Goal: Task Accomplishment & Management: Use online tool/utility

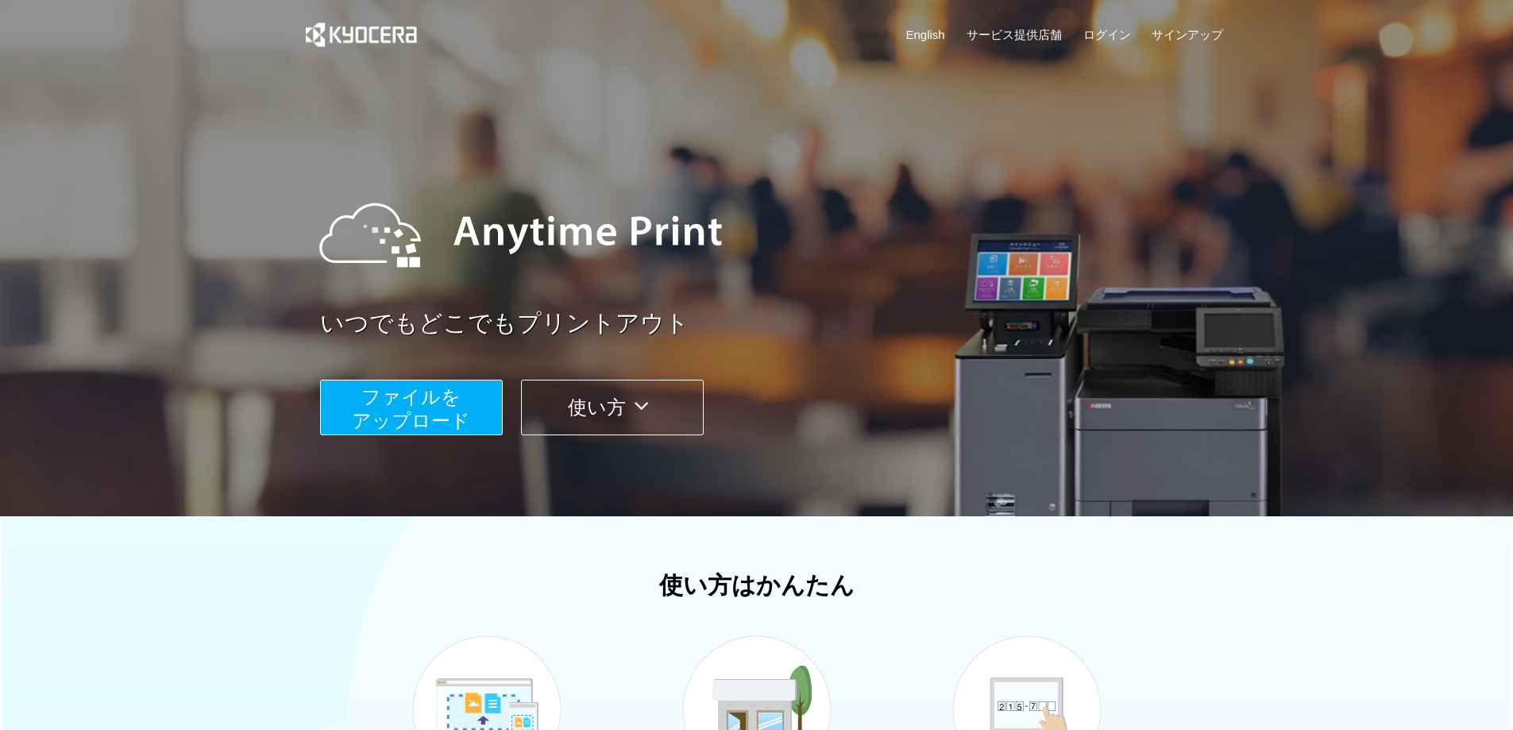
click at [418, 412] on span "ファイルを ​​アップロード" at bounding box center [411, 408] width 118 height 45
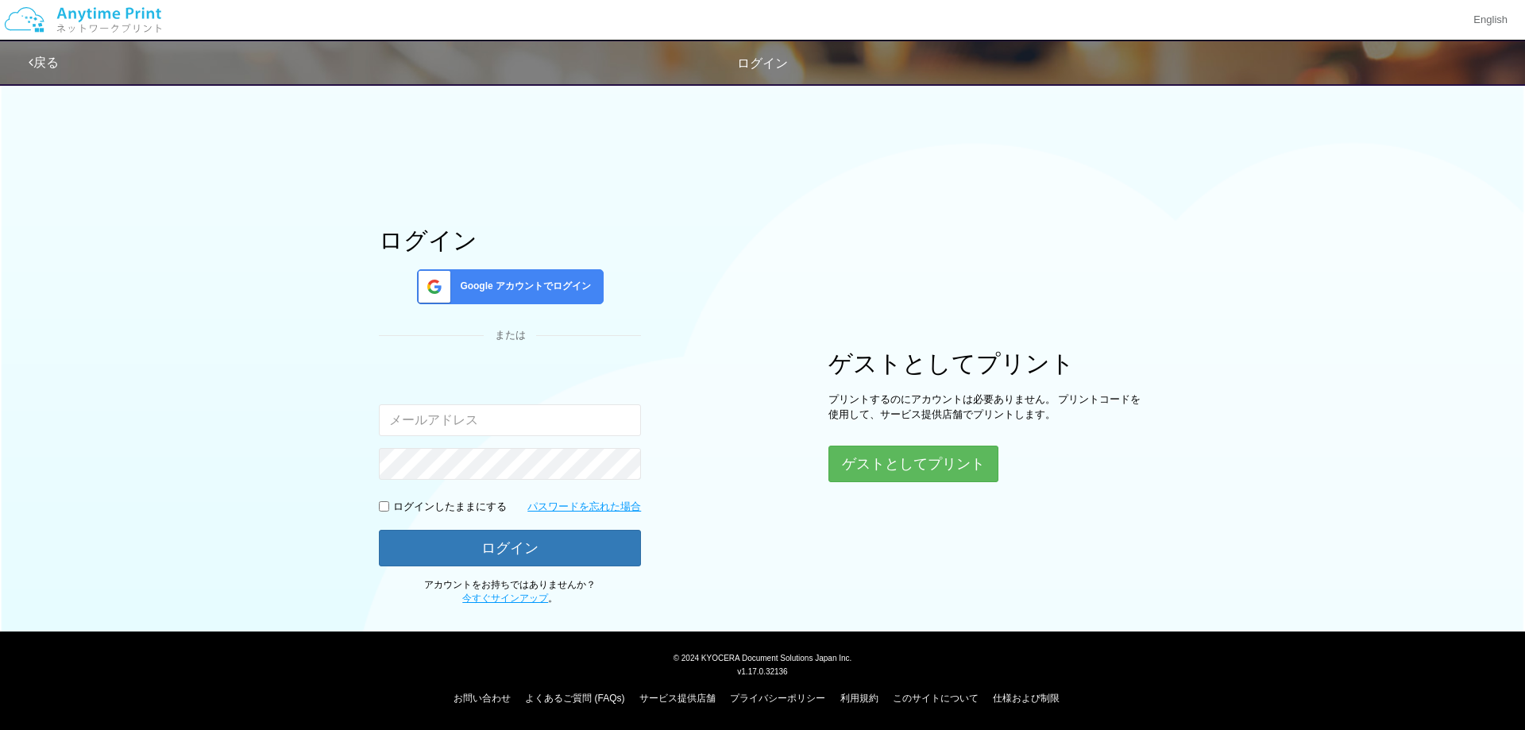
click at [429, 415] on input "email" at bounding box center [510, 420] width 262 height 32
click at [877, 459] on button "ゲストとしてプリント" at bounding box center [912, 463] width 168 height 35
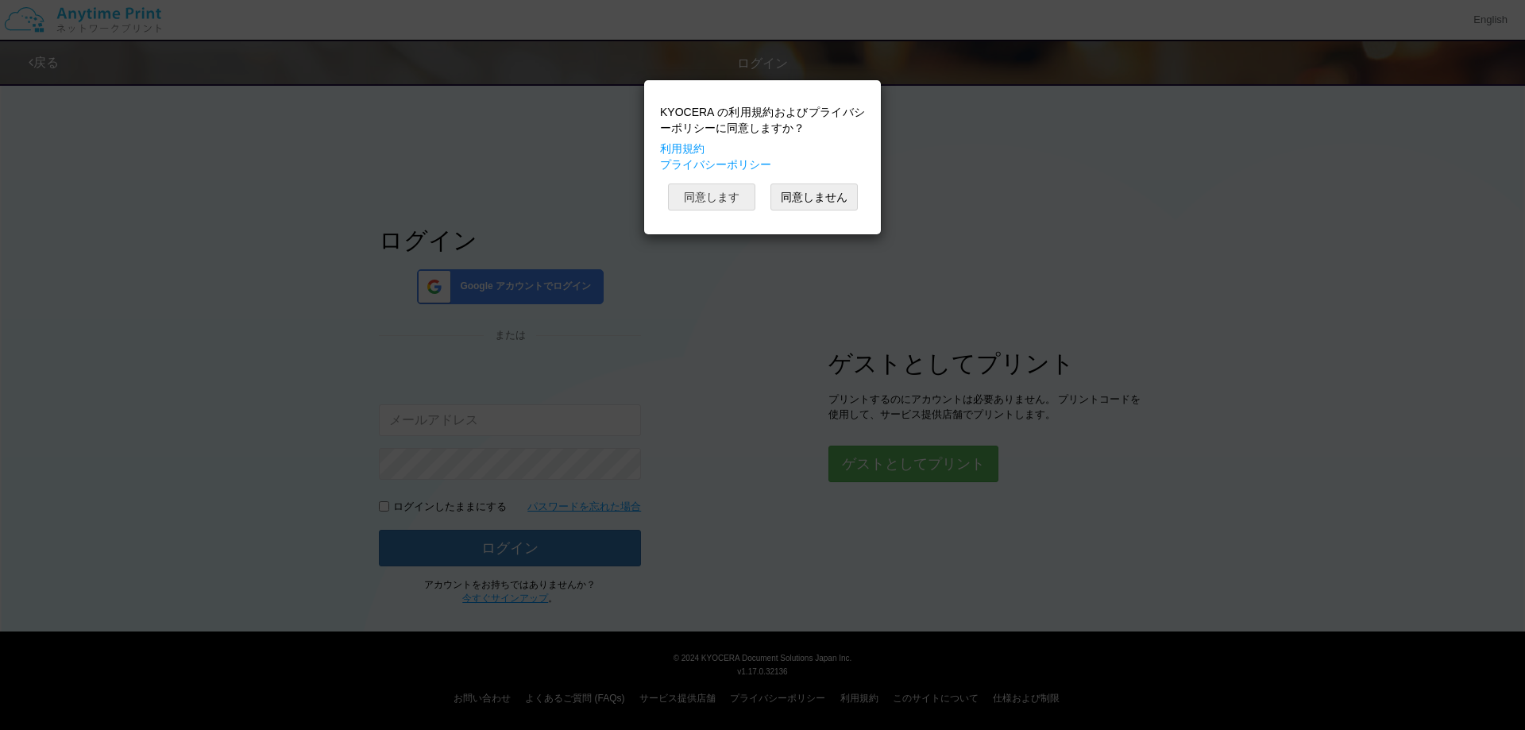
click at [711, 196] on button "同意します" at bounding box center [711, 196] width 87 height 27
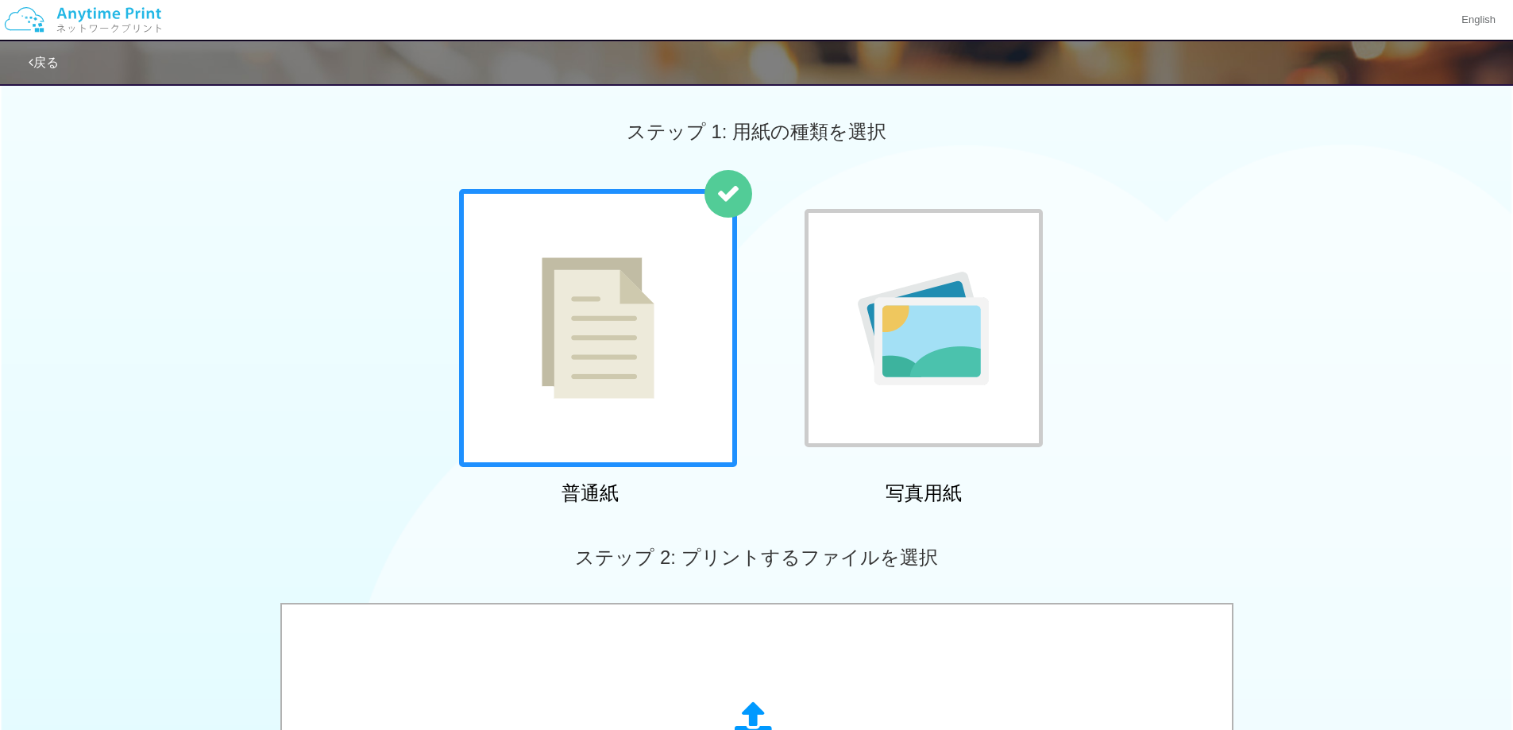
click at [623, 349] on img at bounding box center [598, 327] width 113 height 141
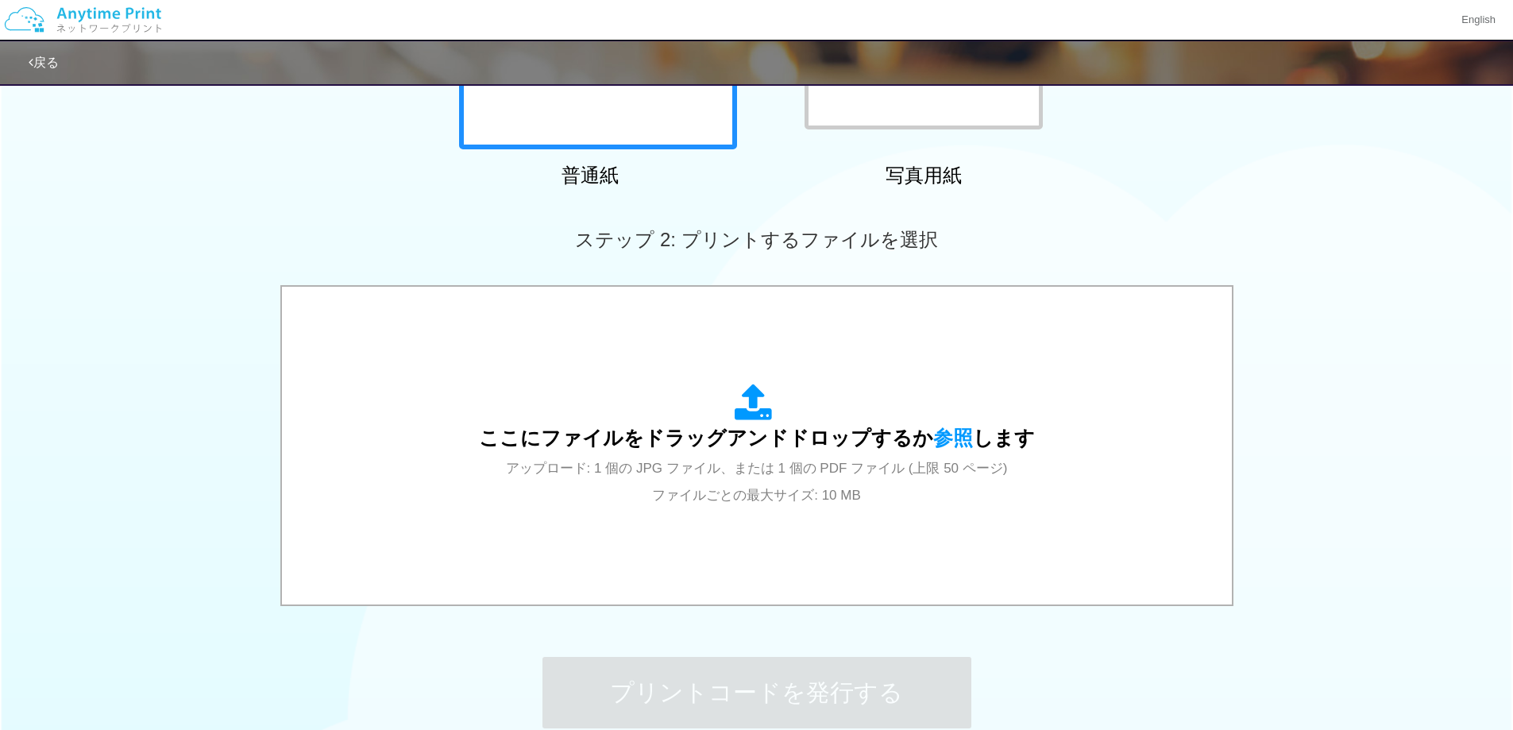
scroll to position [397, 0]
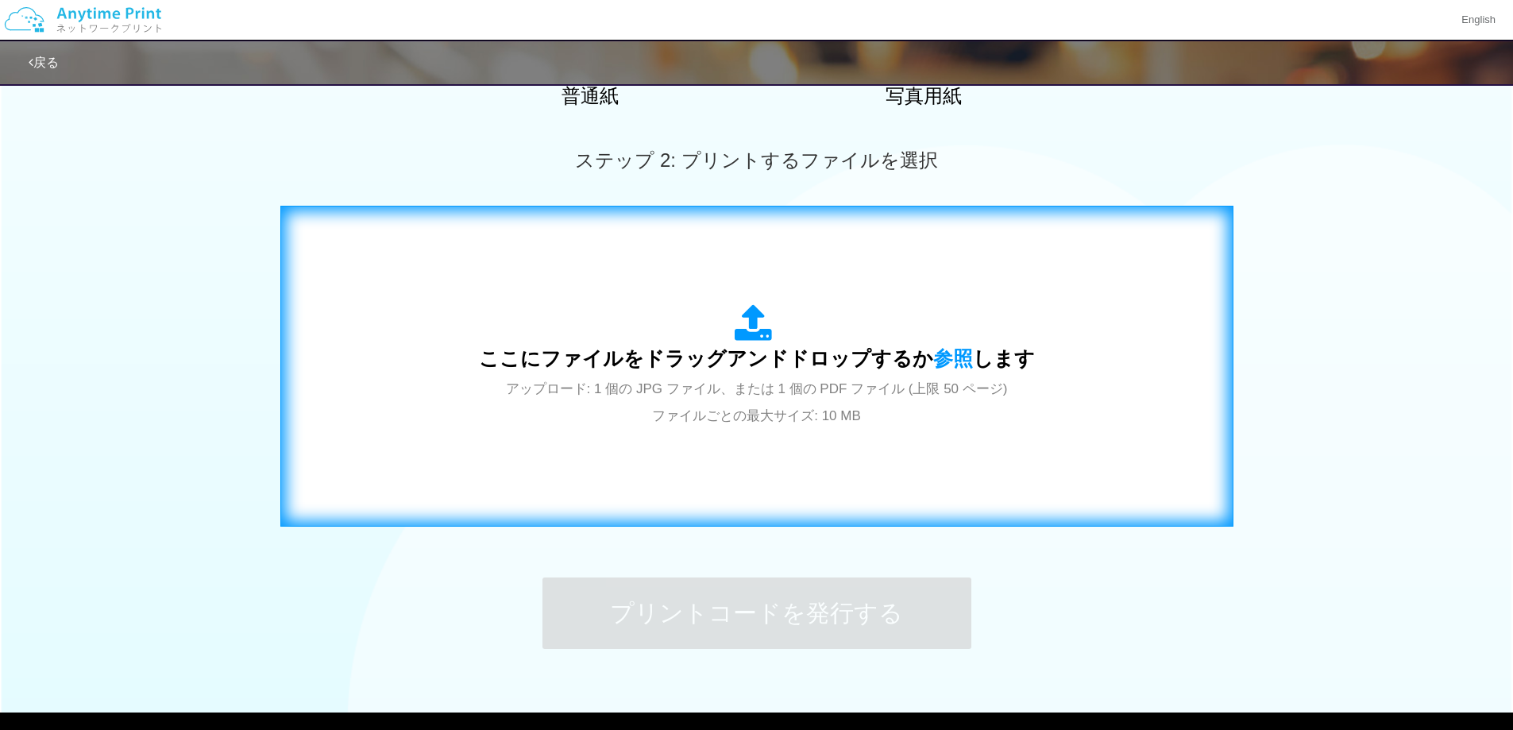
click at [655, 358] on span "ここにファイルをドラッグアンドドロップするか 参照 します" at bounding box center [757, 358] width 556 height 22
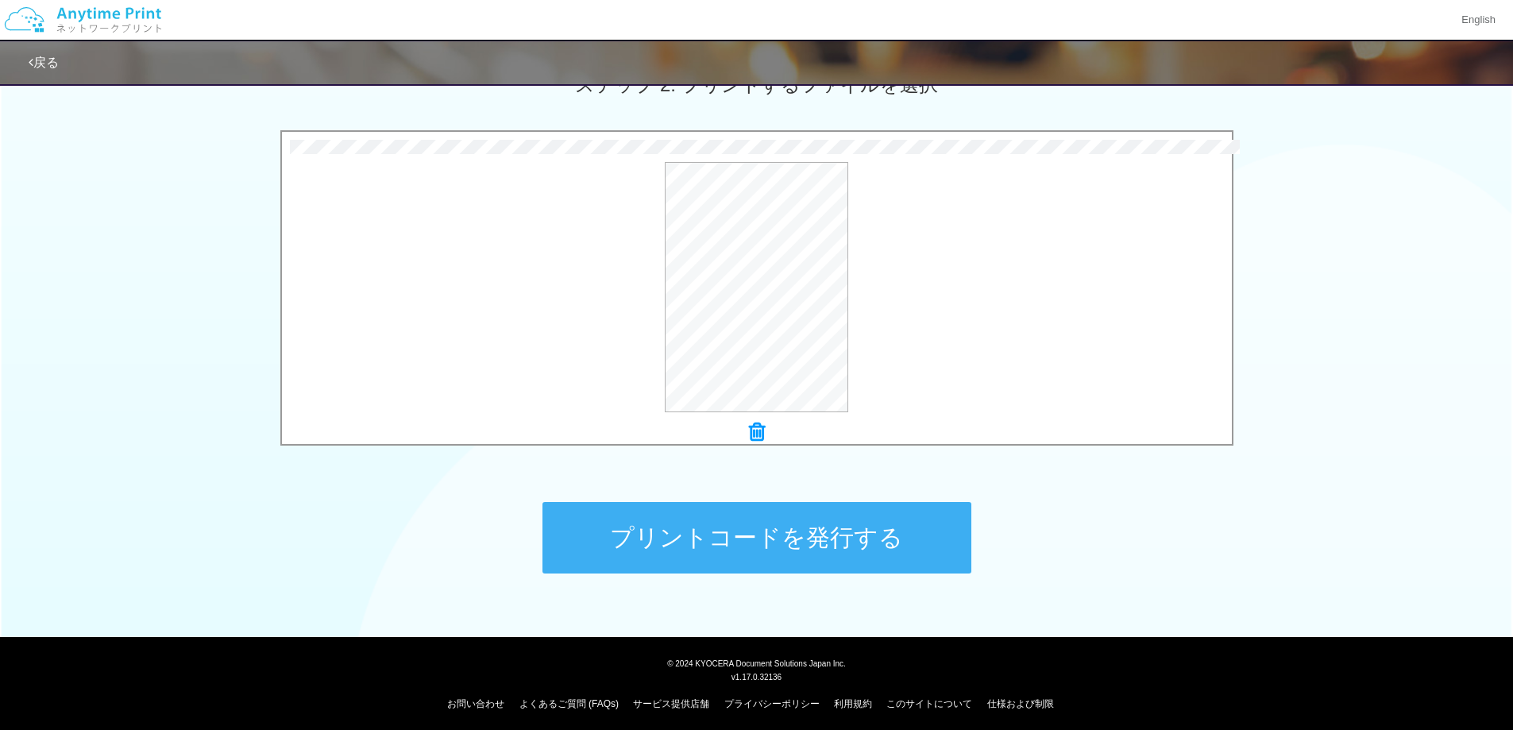
scroll to position [478, 0]
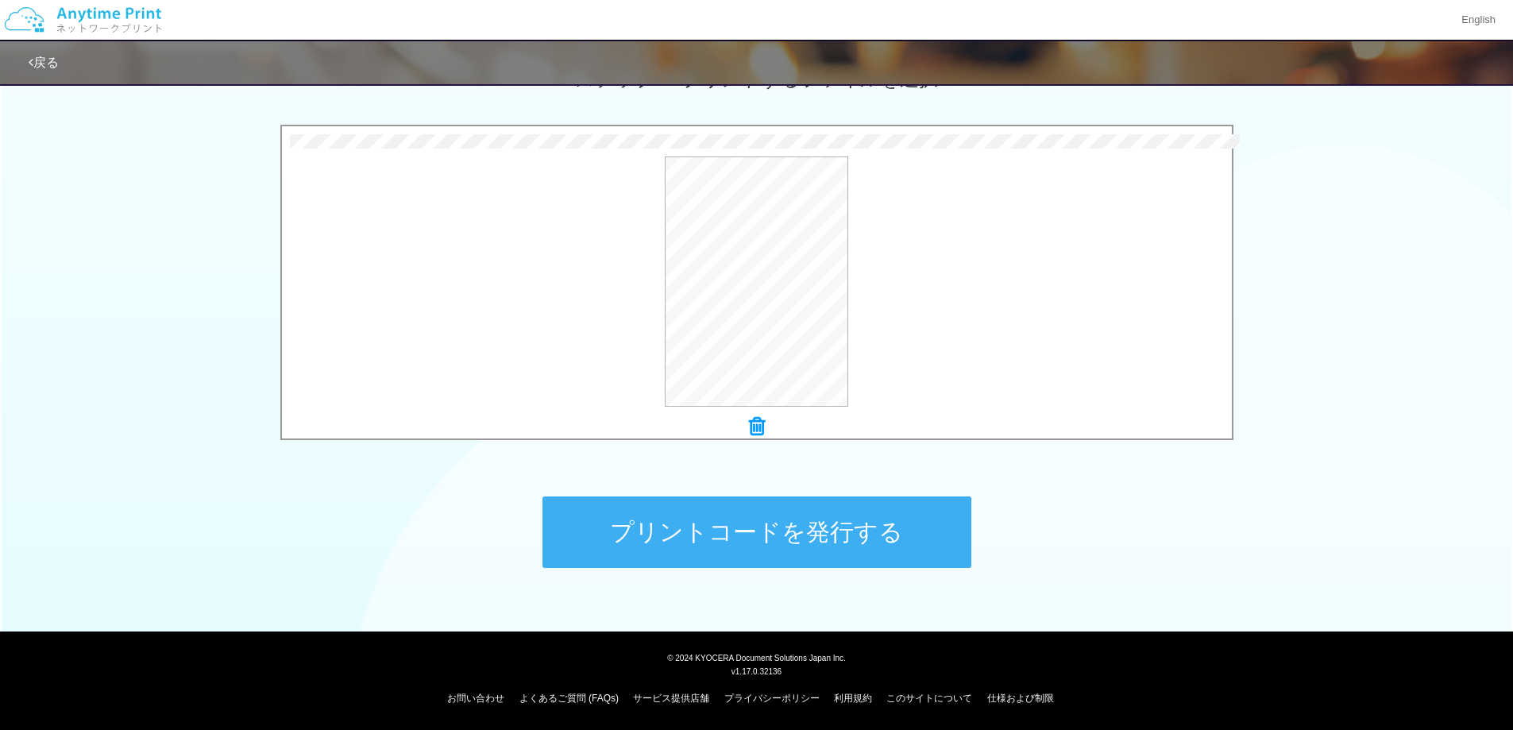
click at [598, 534] on button "プリントコードを発行する" at bounding box center [756, 531] width 429 height 71
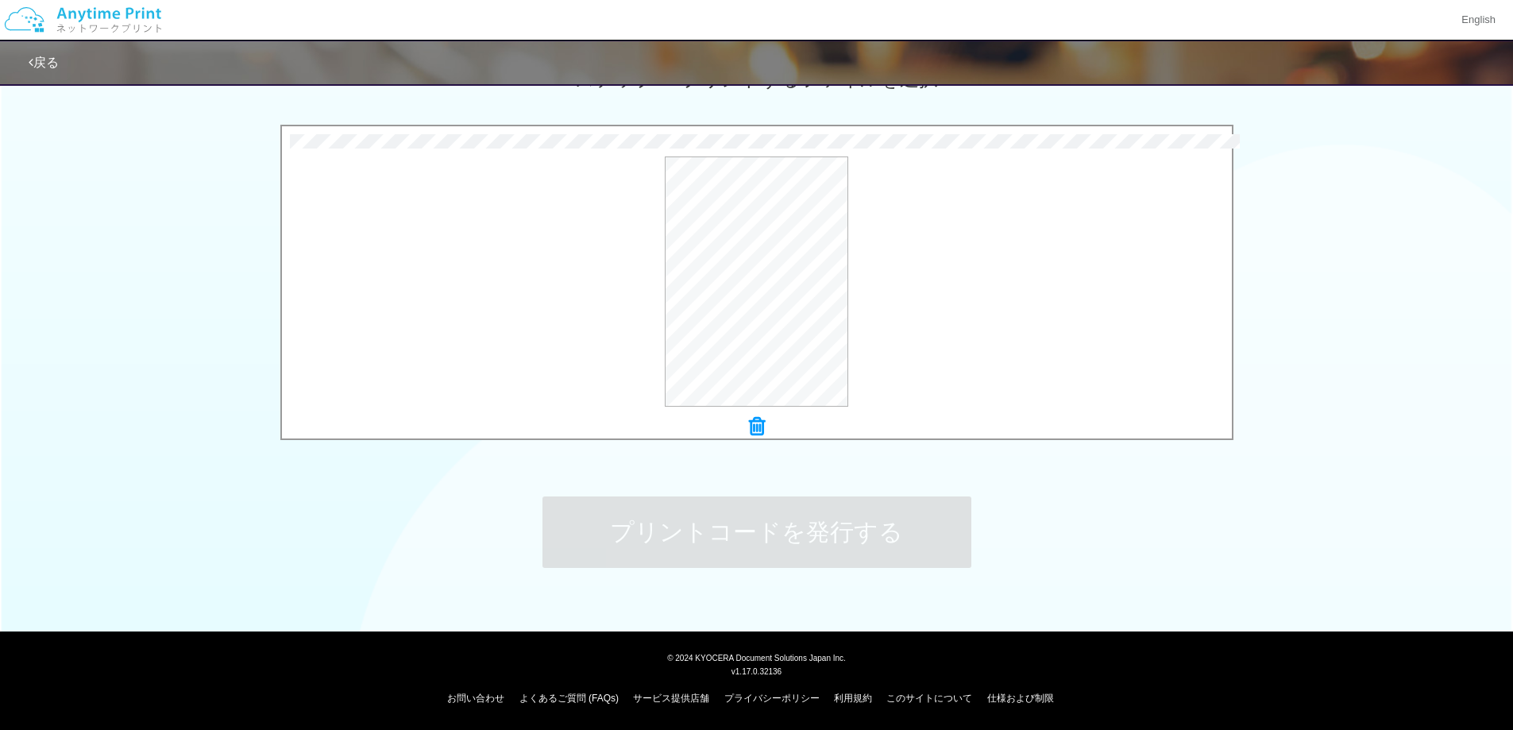
scroll to position [0, 0]
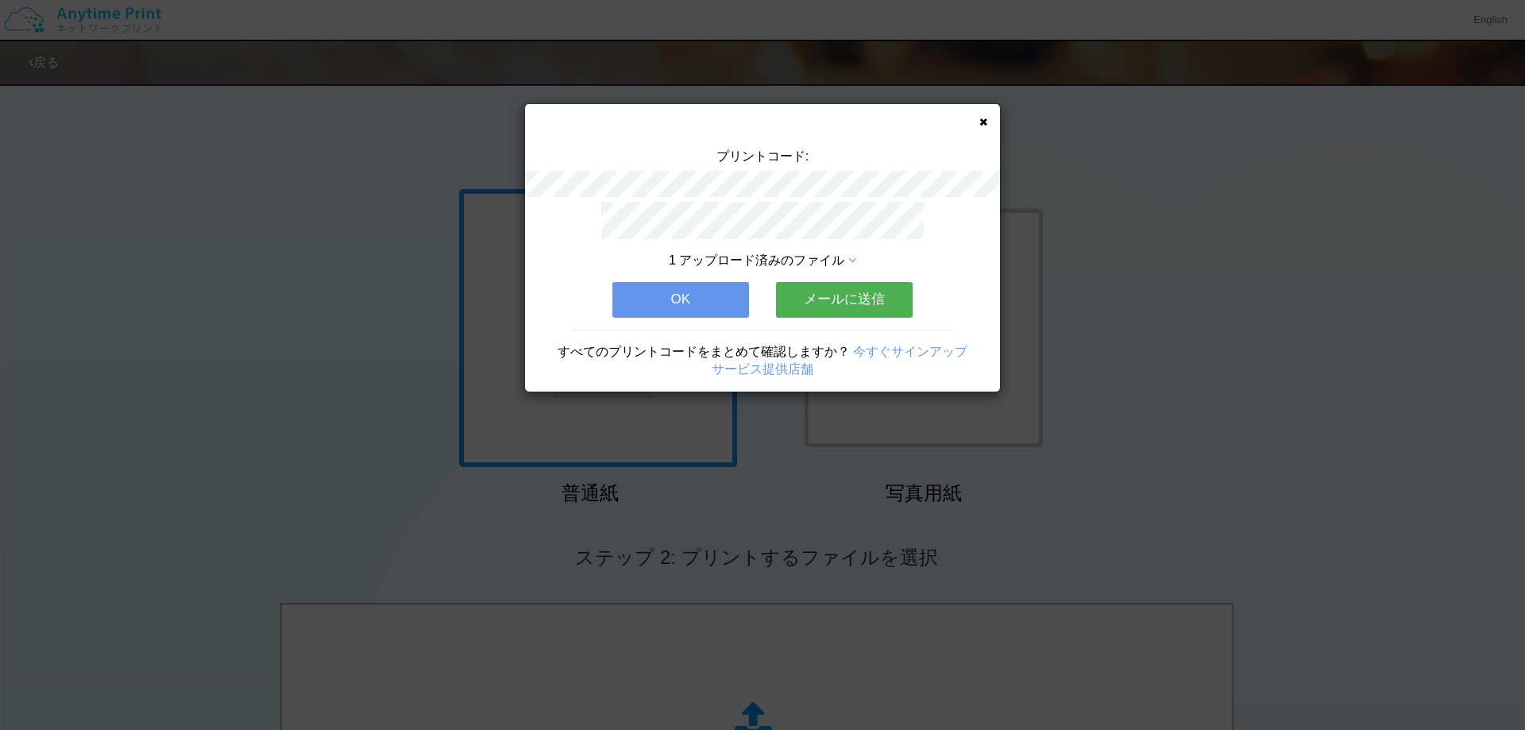
click at [823, 297] on button "メールに送信" at bounding box center [844, 299] width 137 height 35
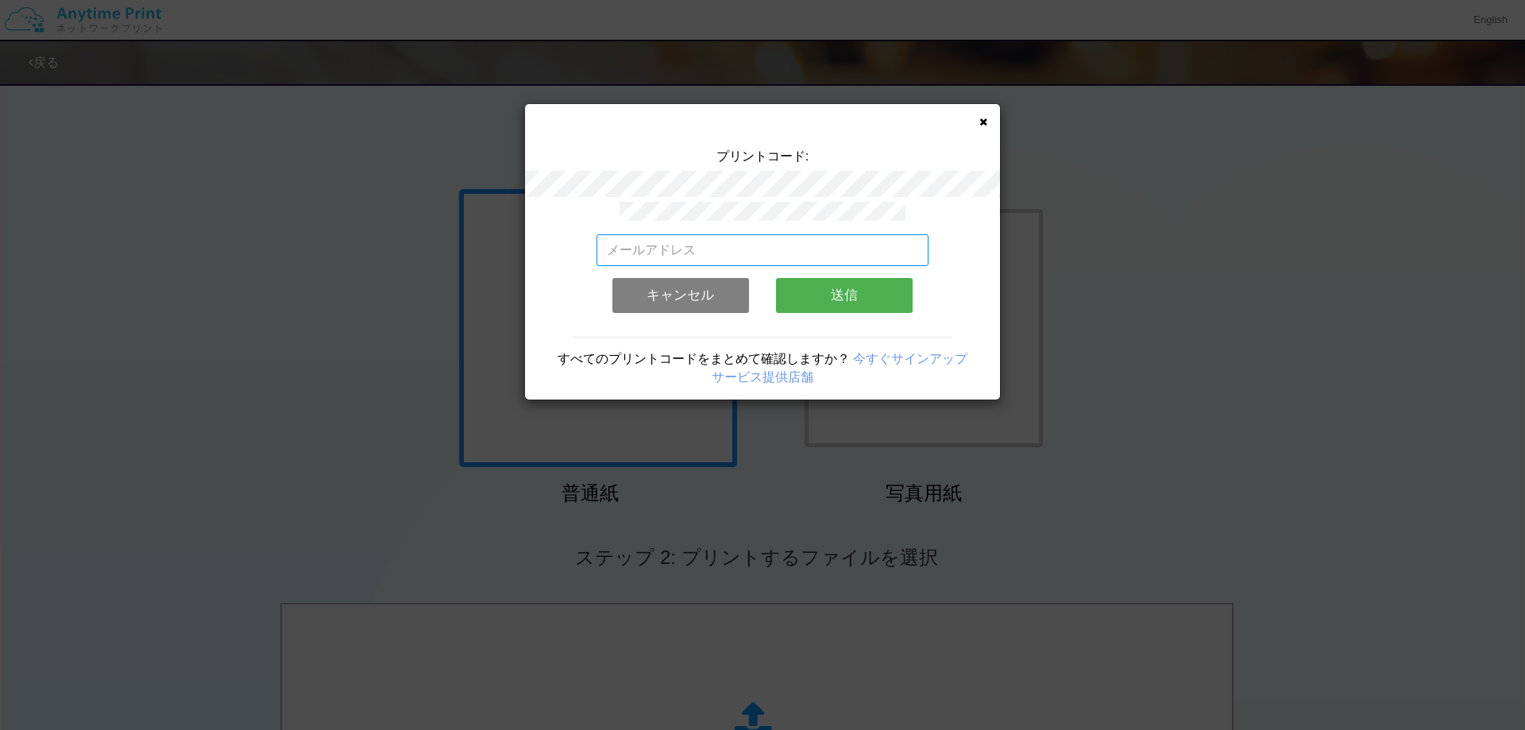
click at [695, 247] on input "email" at bounding box center [762, 250] width 333 height 32
type input "[EMAIL_ADDRESS][DOMAIN_NAME]"
click at [833, 290] on button "送信" at bounding box center [844, 295] width 137 height 35
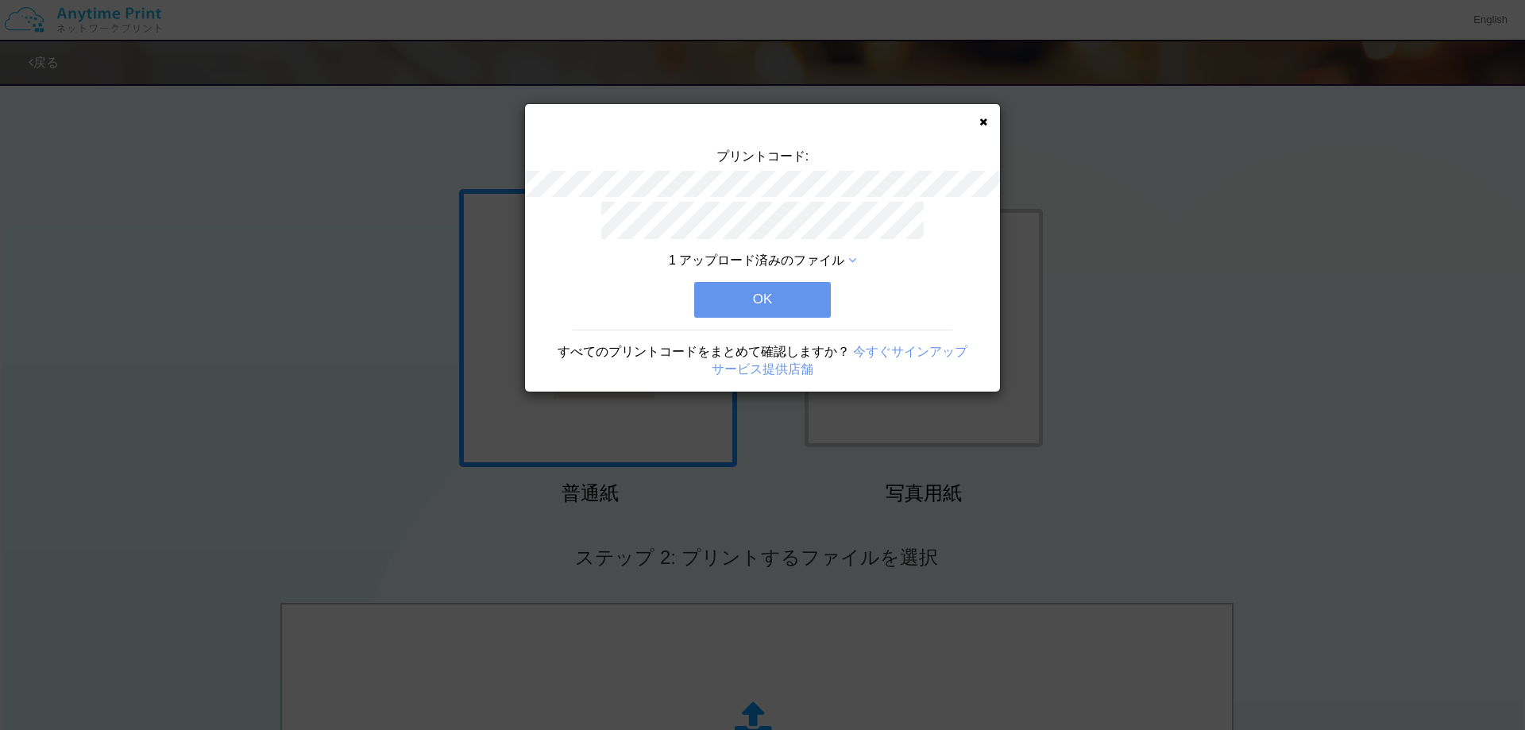
click at [769, 295] on button "OK" at bounding box center [762, 299] width 137 height 35
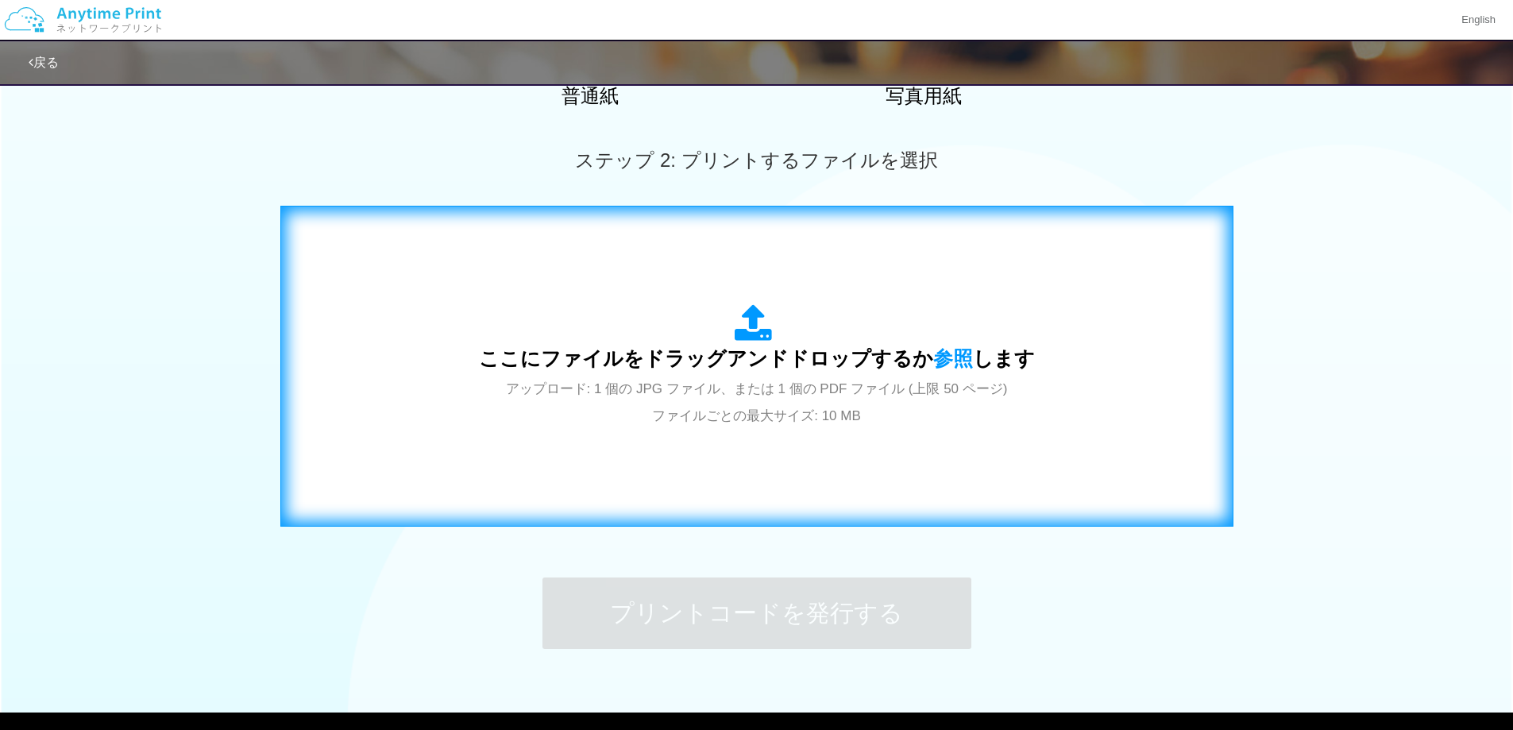
scroll to position [478, 0]
